Goal: Complete application form

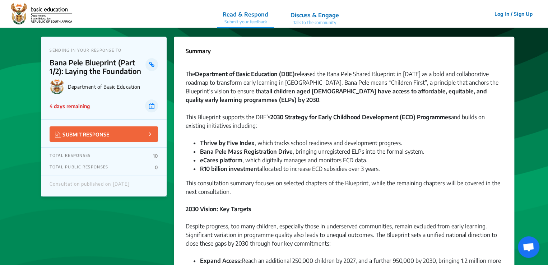
click at [144, 138] on button "SUBMIT RESPONSE" at bounding box center [104, 133] width 108 height 15
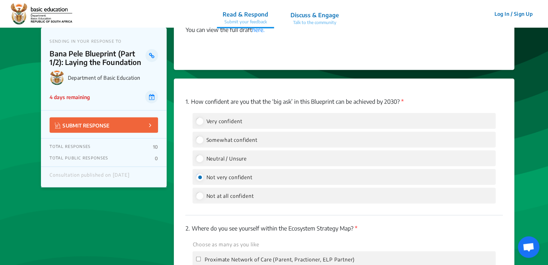
scroll to position [879, 0]
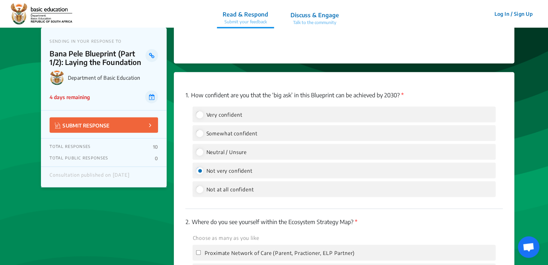
click at [544, 134] on app-consultation-profile "SENDING IN YOUR RESPONSE TO Bana Pele Blueprint (Part 1/2): Laying the Foundati…" at bounding box center [274, 126] width 548 height 1954
click at [200, 133] on input "Somewhat confident" at bounding box center [199, 133] width 6 height 6
radio input "true"
radio input "false"
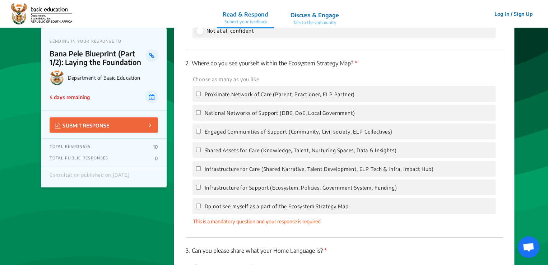
scroll to position [1042, 0]
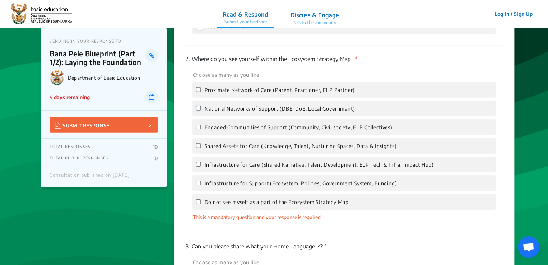
click at [198, 109] on input "National Networks of Support (DBE, DoE, Local Government)" at bounding box center [198, 108] width 5 height 5
checkbox input "true"
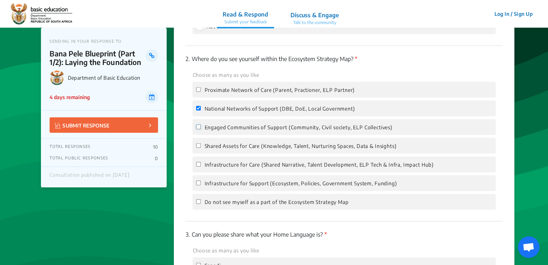
click at [199, 129] on input "Engaged Communities of Support (Community, Civil society, ELP Collectives)" at bounding box center [198, 127] width 5 height 5
checkbox input "true"
click at [198, 147] on input "Shared Assets for Care (Knowledge, Talent, Nurturing Spaces, Data & Insights)" at bounding box center [198, 145] width 5 height 5
checkbox input "true"
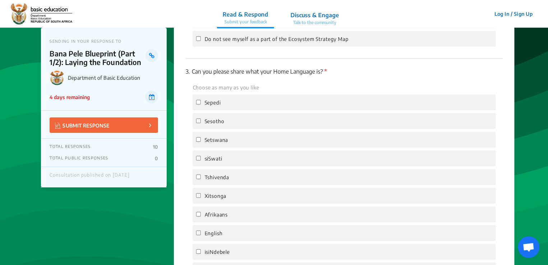
scroll to position [1211, 0]
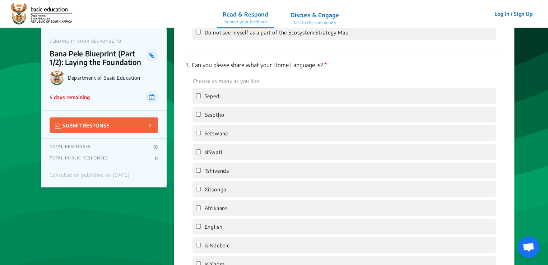
click at [197, 154] on input "siSwati" at bounding box center [198, 151] width 5 height 5
checkbox input "true"
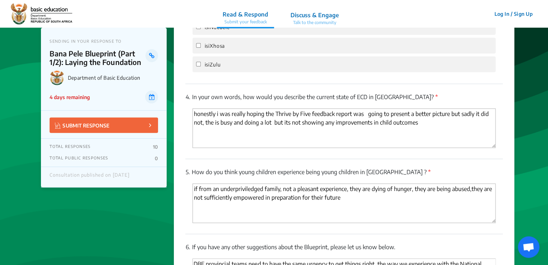
scroll to position [1432, 0]
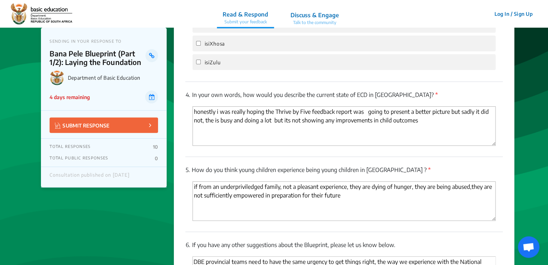
click at [205, 122] on textarea "honestly i was really hoping the Thrive by Five feedback report was going to pr…" at bounding box center [344, 126] width 303 height 40
click at [411, 123] on textarea "honestly i was really hoping the Thrive by Five feedback report was going to pr…" at bounding box center [344, 126] width 303 height 40
click at [484, 123] on textarea "honestly i was really hoping the Thrive by Five feedback report was going to pr…" at bounding box center [344, 126] width 303 height 40
click at [326, 130] on textarea "honestly i was really hoping the Thrive by Five feedback report was going to pr…" at bounding box center [344, 126] width 303 height 40
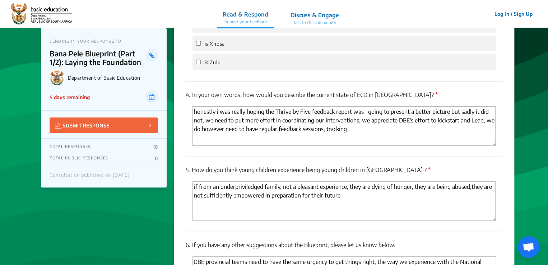
click at [351, 135] on textarea "honestly i was really hoping the Thrive by Five feedback report was going to pr…" at bounding box center [344, 126] width 303 height 40
type textarea "honestly i was really hoping the Thrive by Five feedback report was going to pr…"
click at [263, 198] on textarea "if from an underpriviledged family, not a pleasant experience, they are dying o…" at bounding box center [344, 201] width 303 height 40
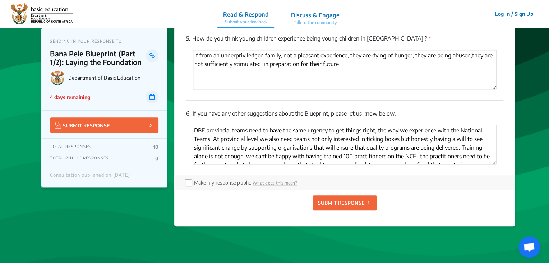
scroll to position [1566, 0]
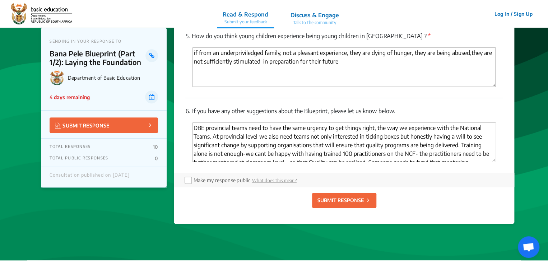
type textarea "if from an underpriviledged family, not a pleasant experience, they are dying o…"
click at [345, 199] on button "SUBMIT RESPONSE" at bounding box center [344, 200] width 64 height 15
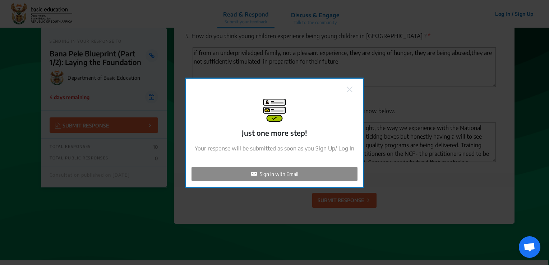
checkbox input "false"
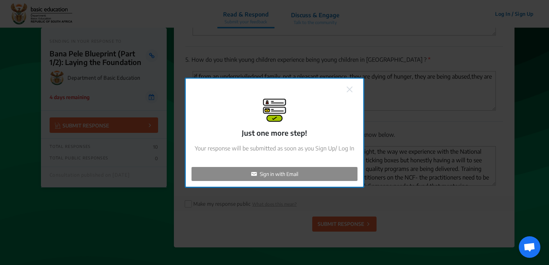
click at [285, 172] on p "Sign in with Email" at bounding box center [279, 174] width 38 height 8
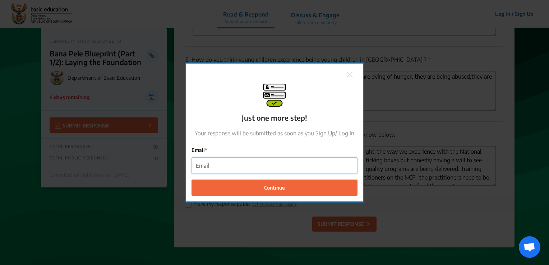
click at [214, 166] on input "Email" at bounding box center [274, 166] width 165 height 16
type input "[EMAIL_ADDRESS][DOMAIN_NAME]"
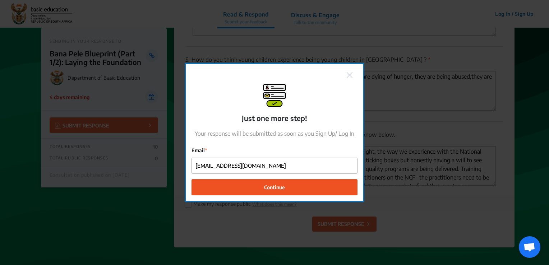
click at [276, 187] on span "Continue" at bounding box center [274, 188] width 21 height 8
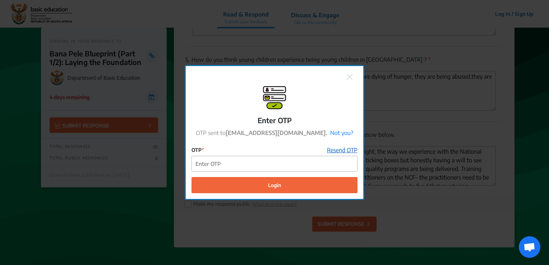
click at [344, 148] on link "Resend OTP" at bounding box center [342, 150] width 31 height 9
click at [335, 151] on link "Resend OTP" at bounding box center [342, 150] width 31 height 9
